Goal: Task Accomplishment & Management: Manage account settings

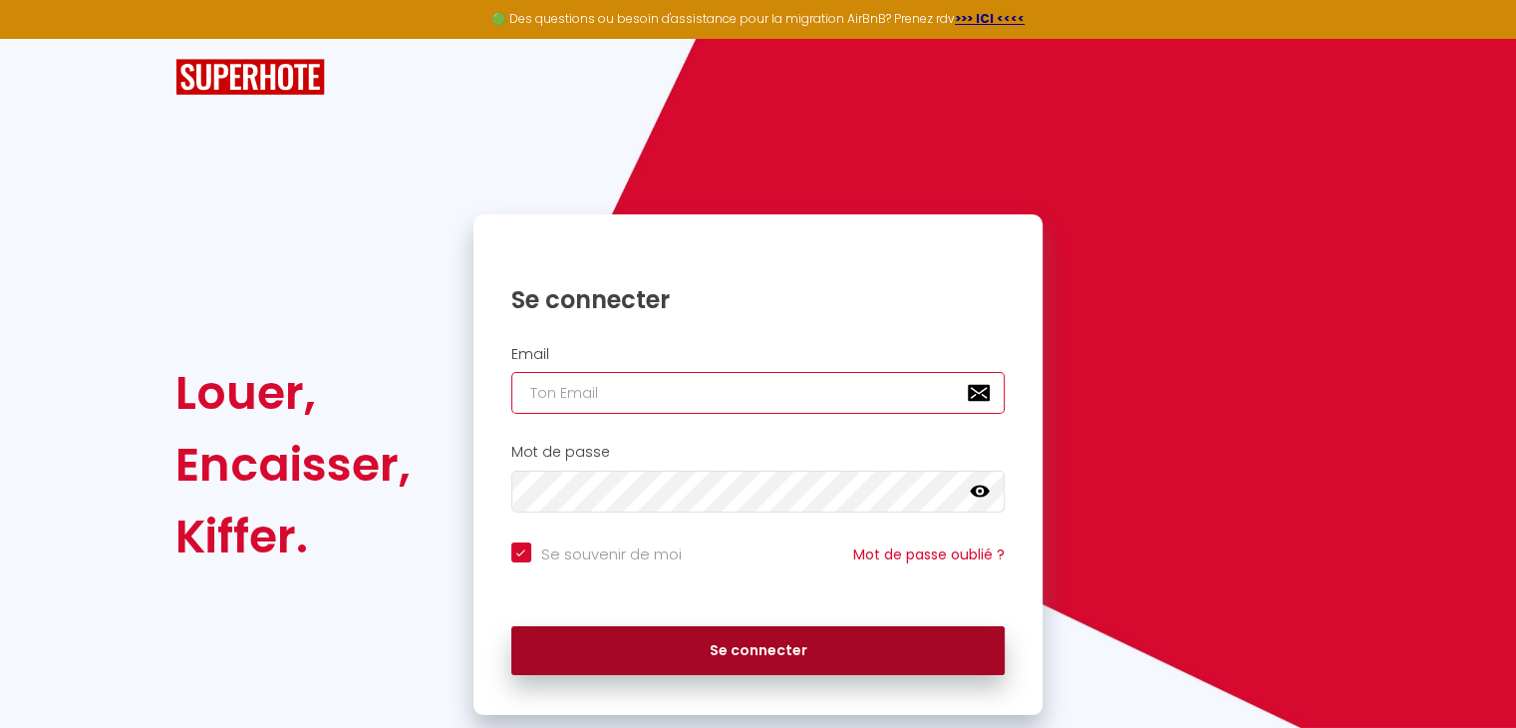
type input "[EMAIL_ADDRESS][DOMAIN_NAME]"
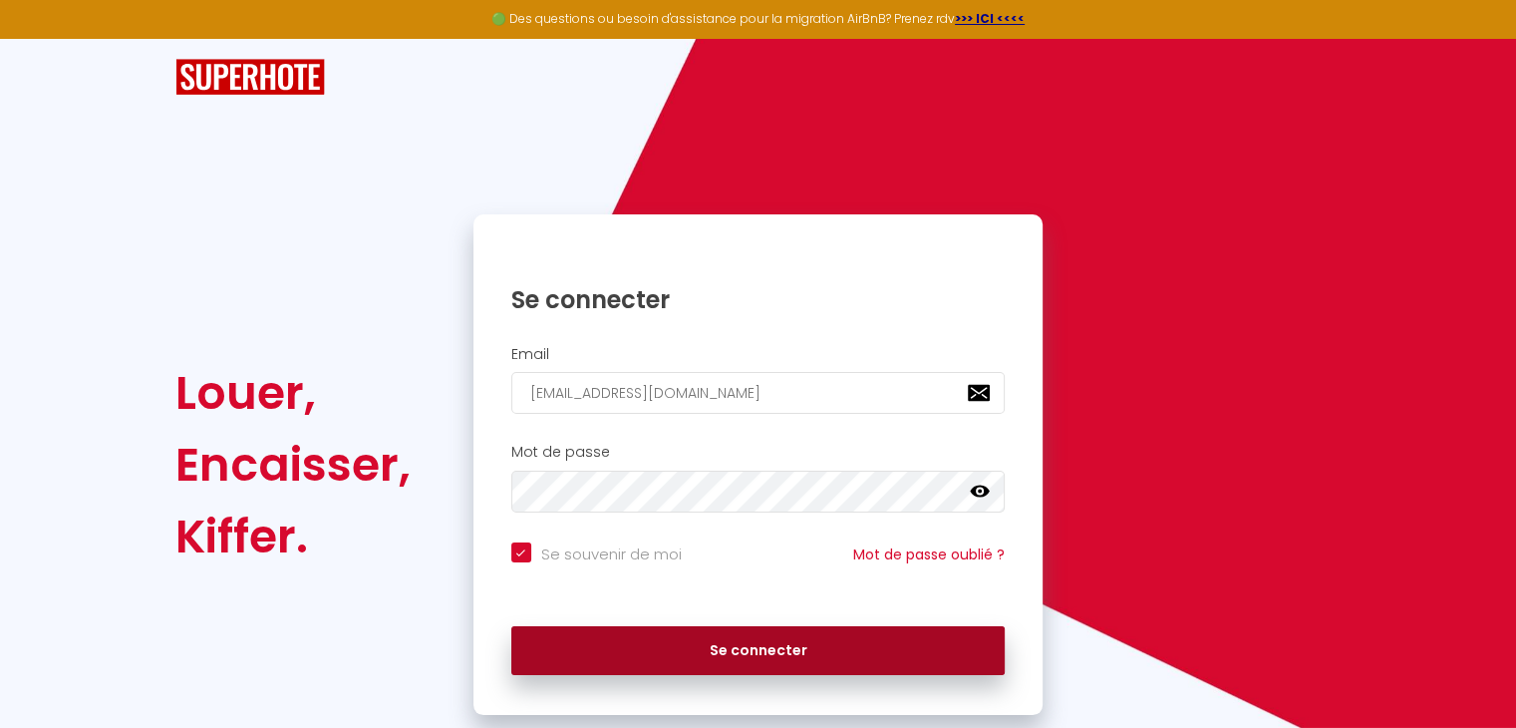
click at [712, 645] on button "Se connecter" at bounding box center [758, 651] width 494 height 50
checkbox input "true"
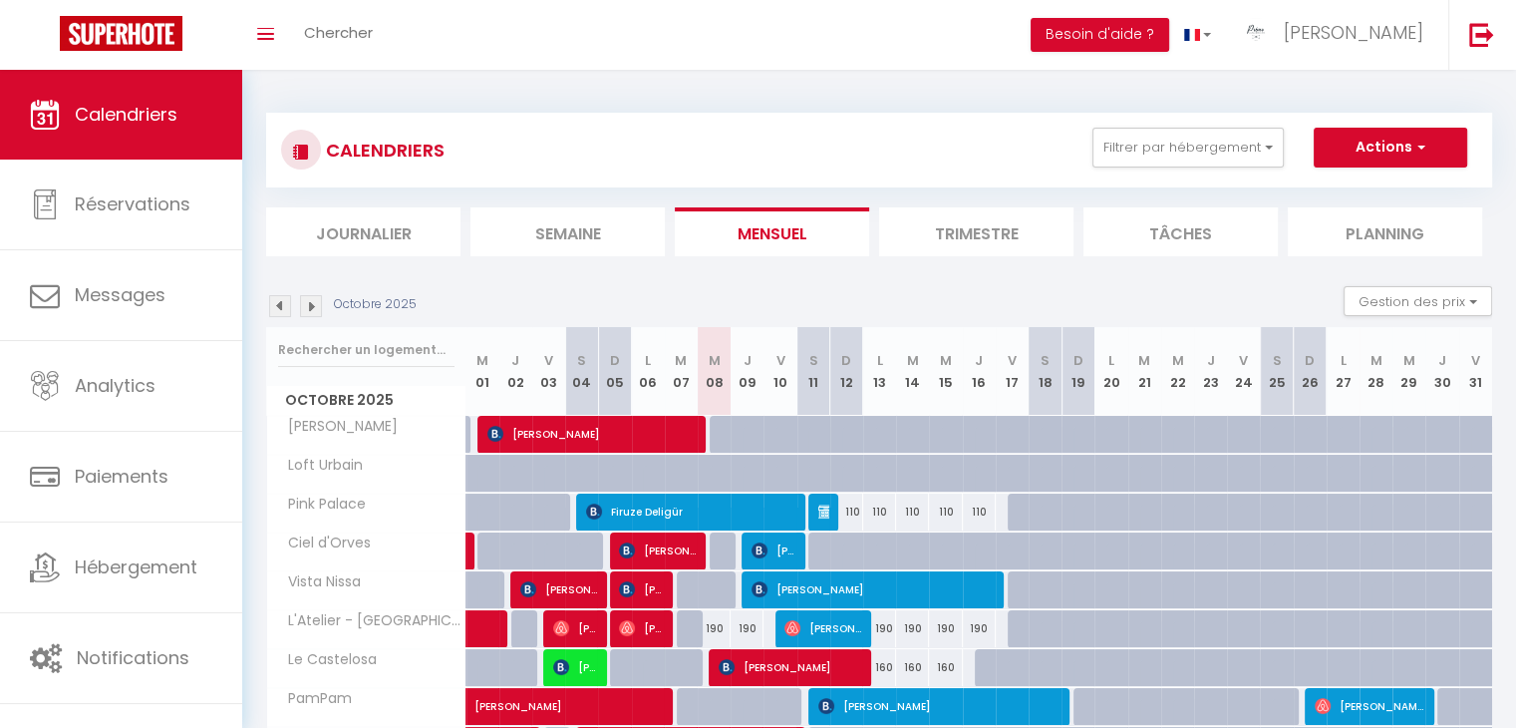
scroll to position [303, 0]
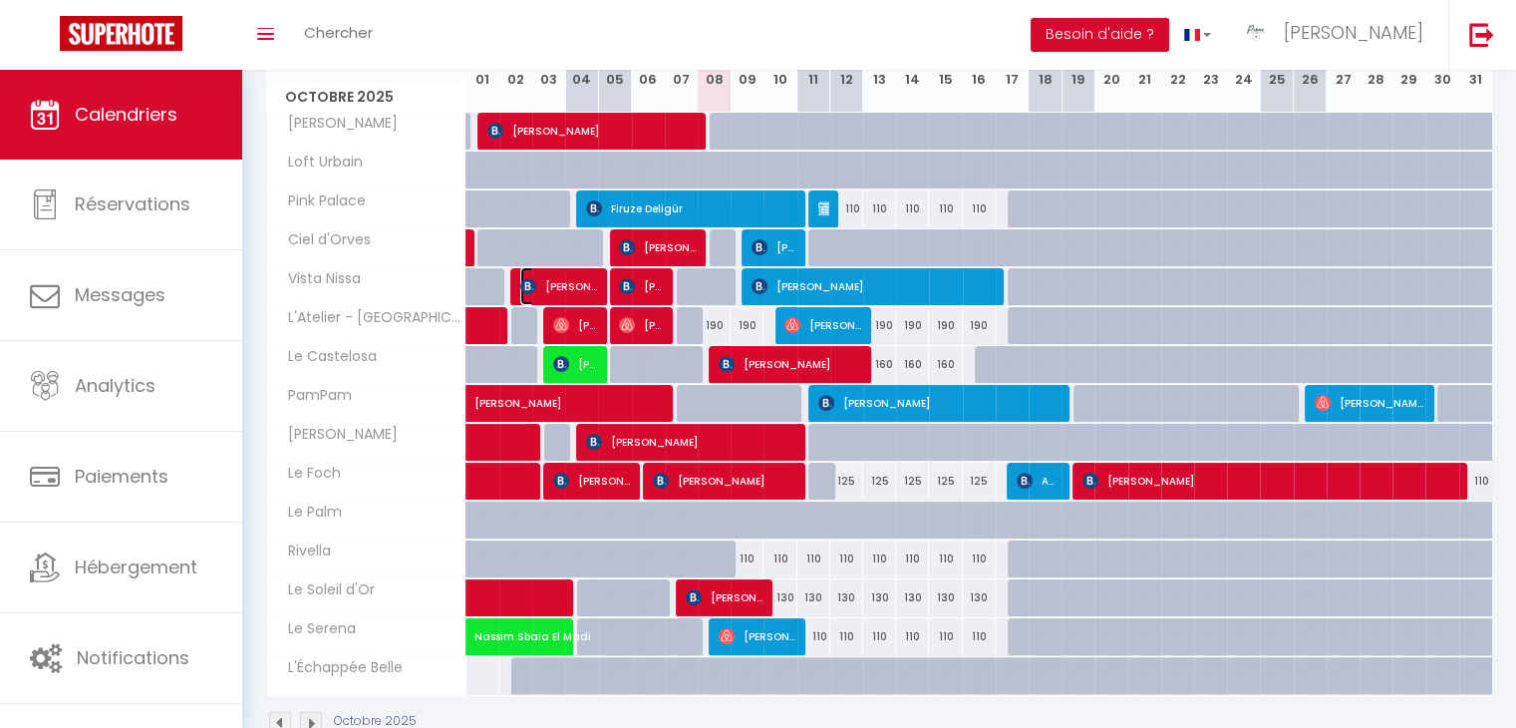
click at [584, 289] on span "[PERSON_NAME]" at bounding box center [558, 286] width 77 height 38
select select "OK"
select select "1"
select select "0"
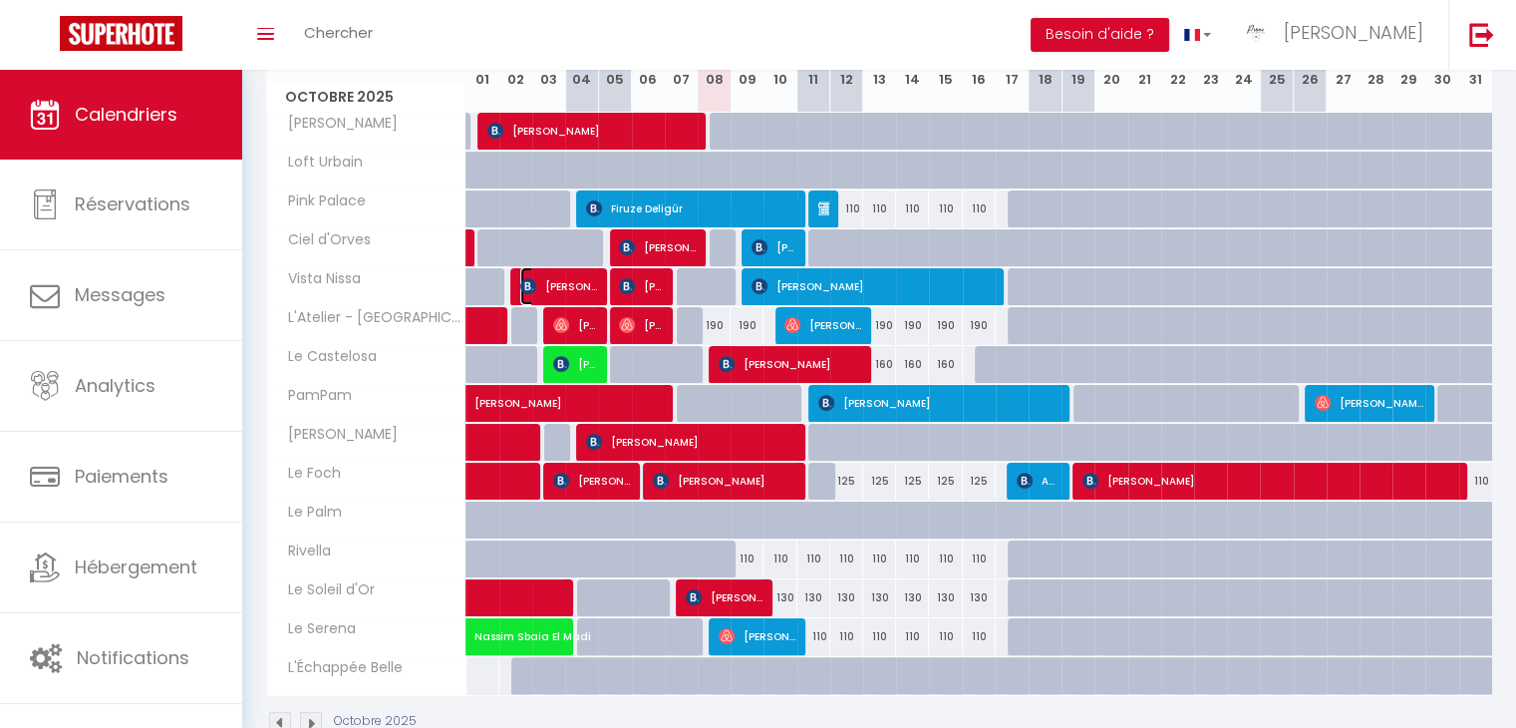
select select "1"
select select
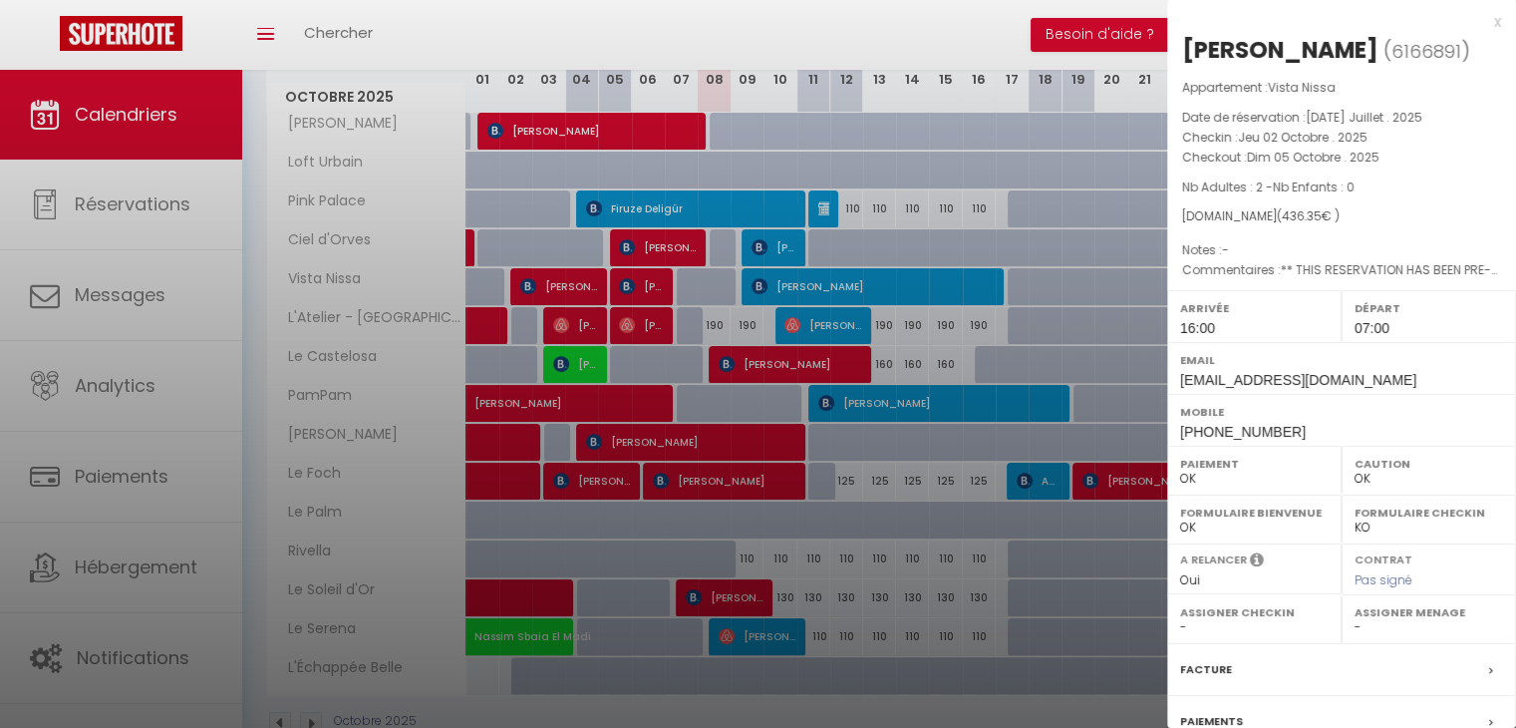
click at [789, 286] on div at bounding box center [758, 364] width 1516 height 728
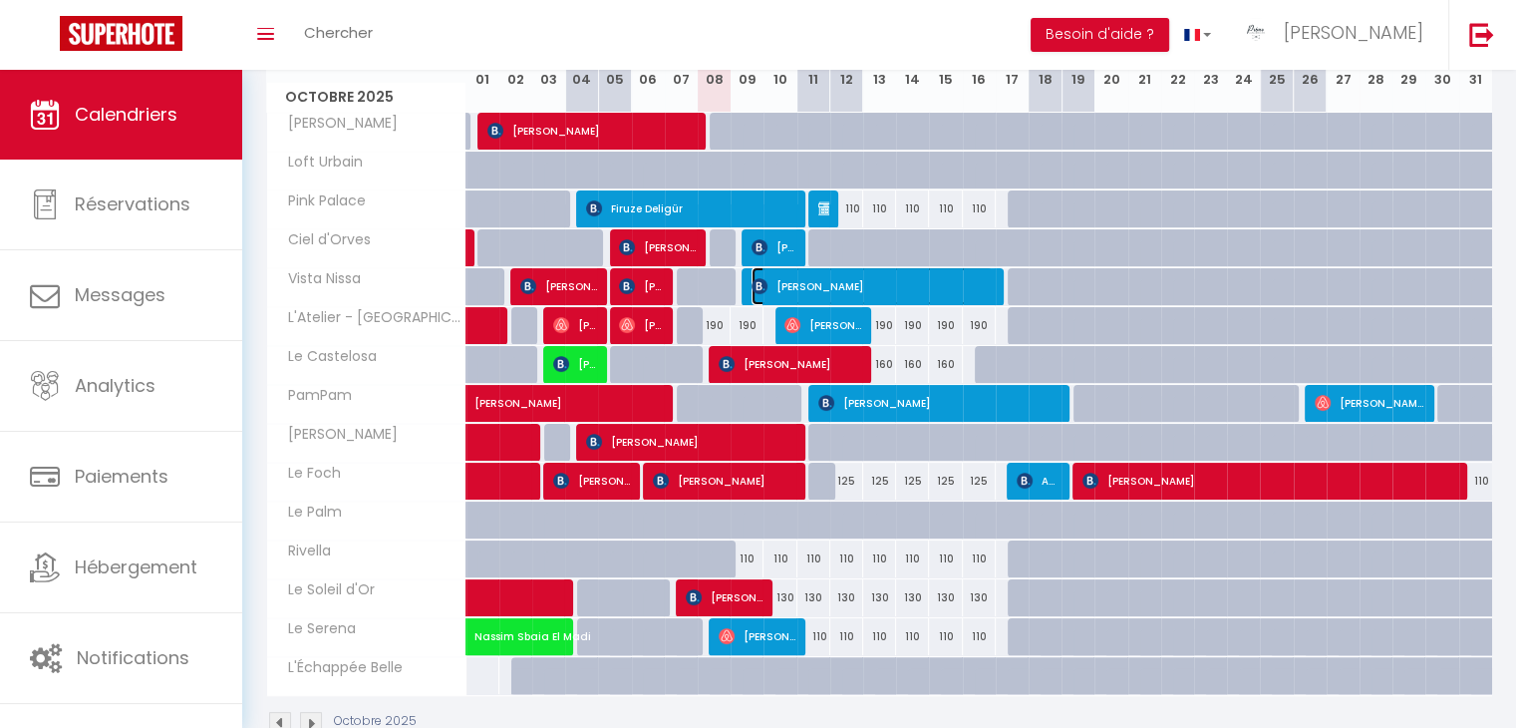
click at [789, 286] on span "[PERSON_NAME]" at bounding box center [871, 286] width 241 height 38
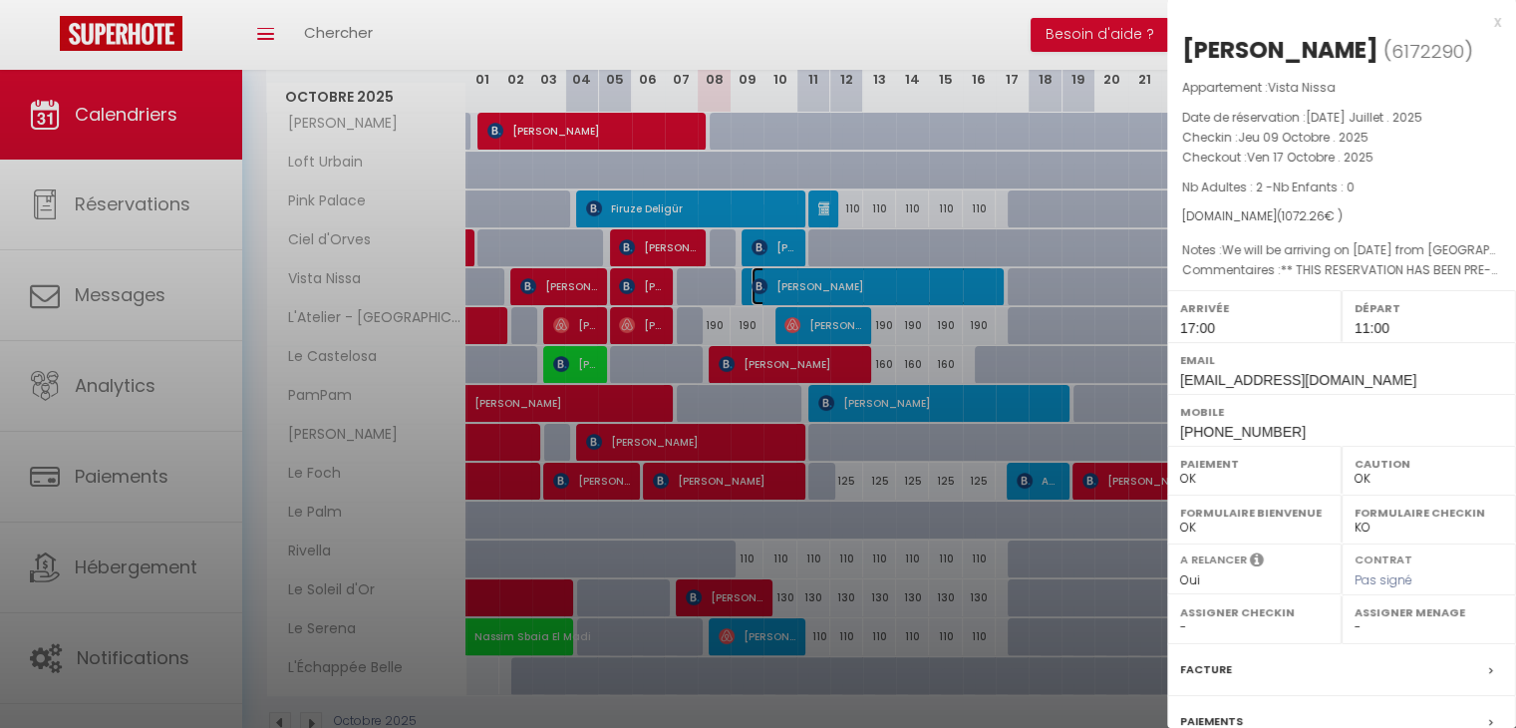
scroll to position [198, 0]
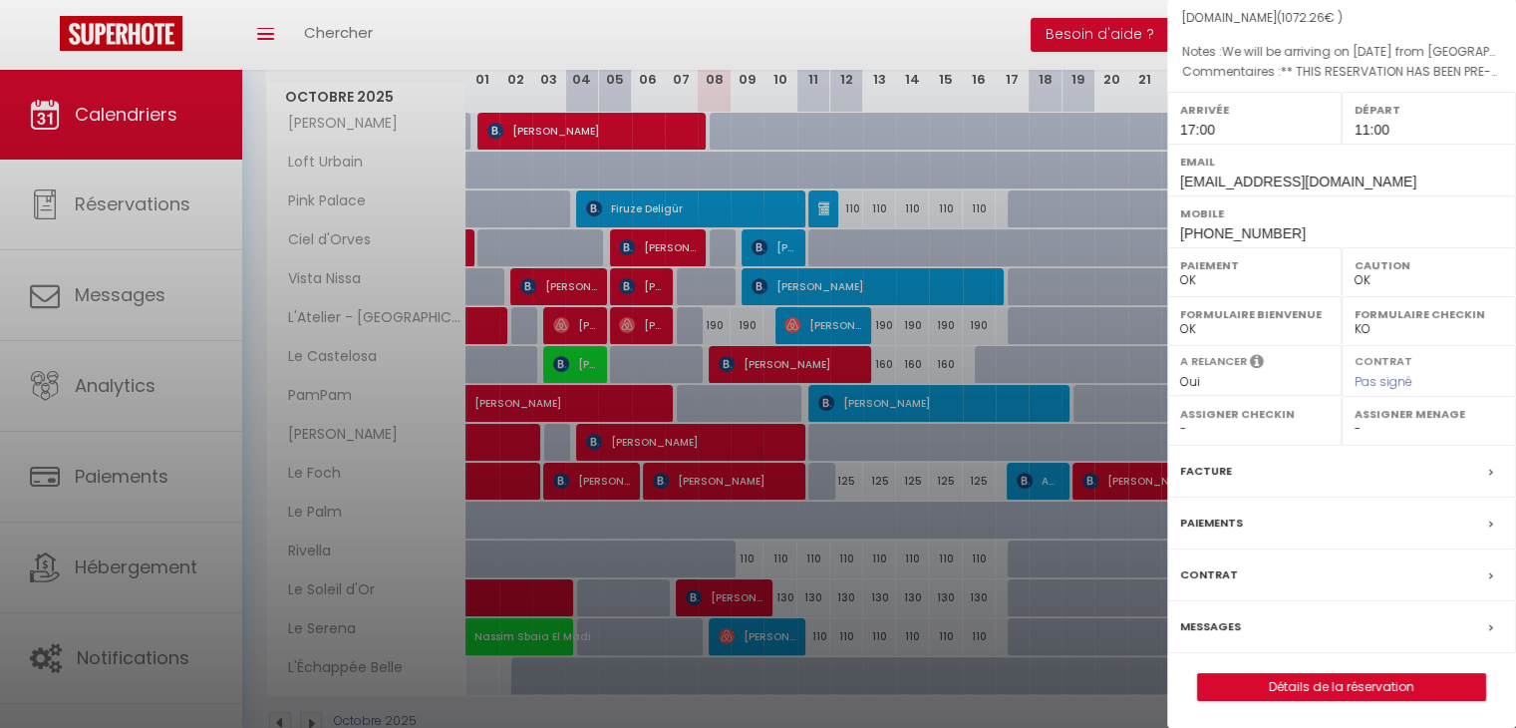
click at [1223, 624] on label "Messages" at bounding box center [1210, 626] width 61 height 21
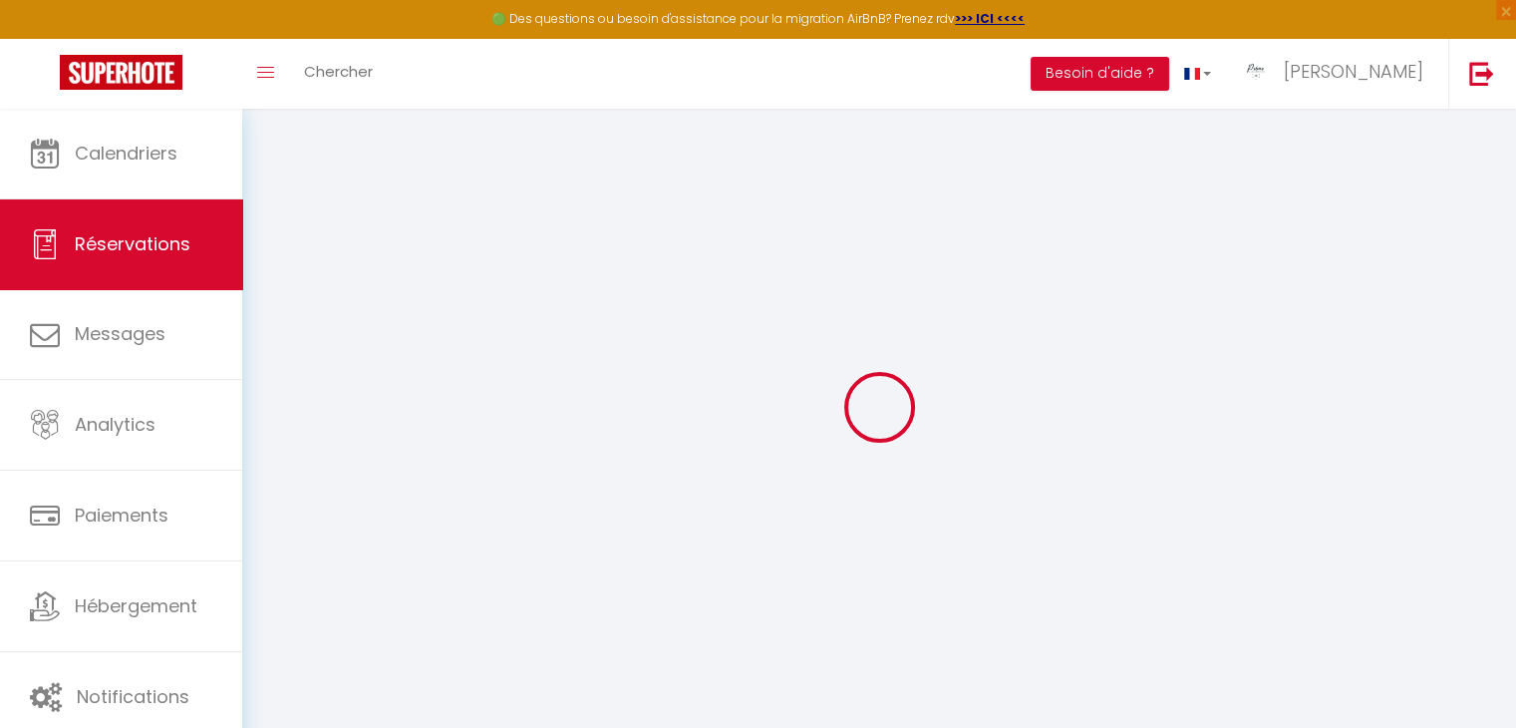
select select
checkbox input "false"
type textarea "** THIS RESERVATION HAS BEEN PRE-PAID ** BOOKING NOTE : Payment charge is EUR 1…"
type textarea "We will be arriving on [DATE] from [GEOGRAPHIC_DATA]. We have not booked the tr…"
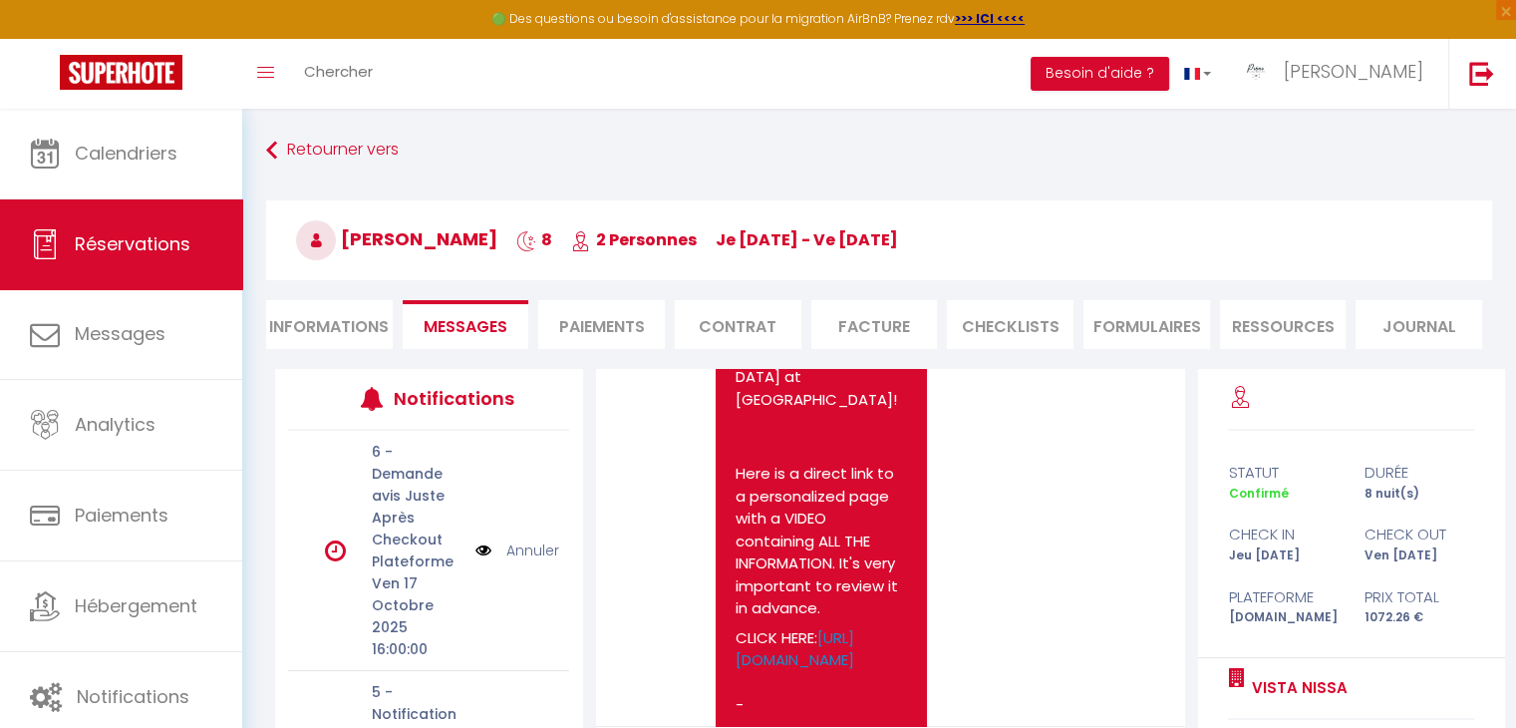
scroll to position [1330, 0]
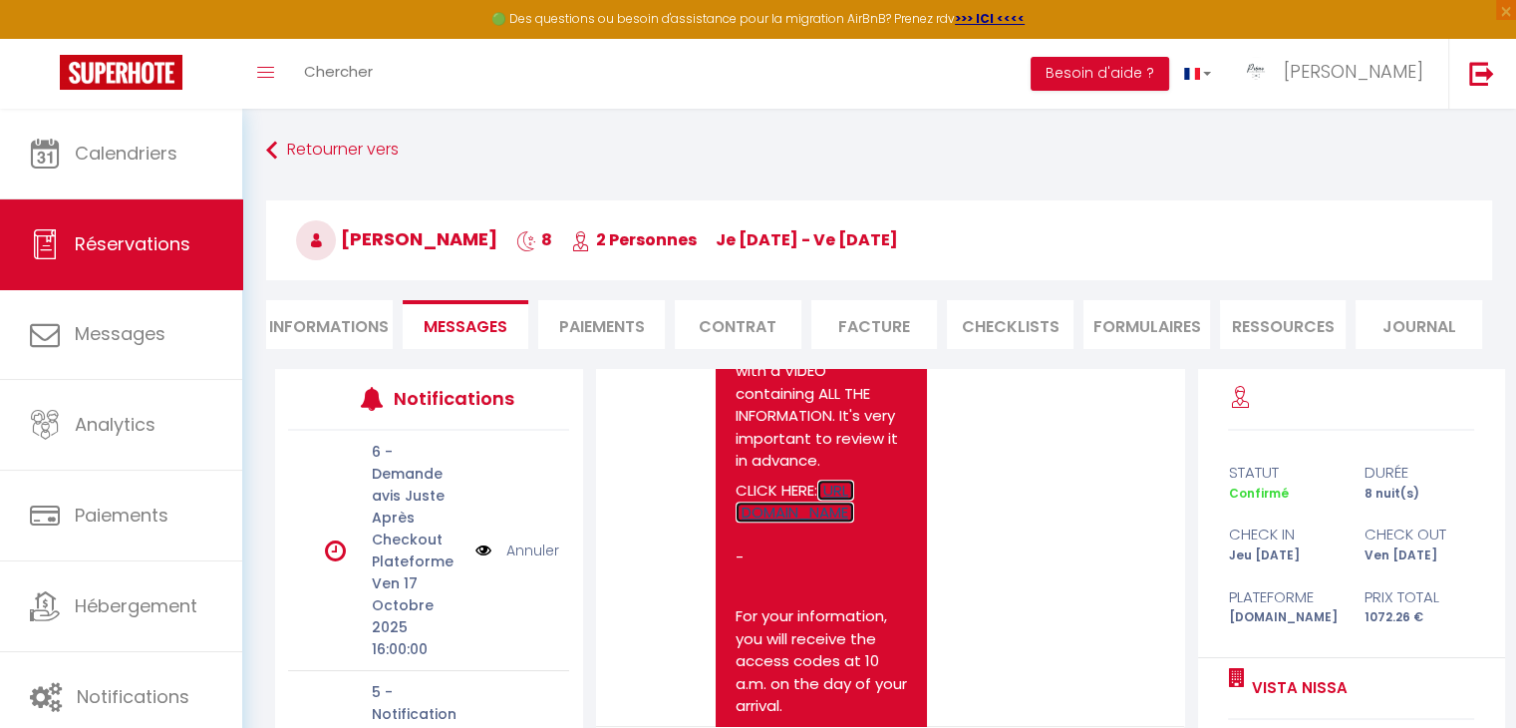
click at [803, 480] on link "[URL][DOMAIN_NAME]" at bounding box center [795, 501] width 119 height 44
